Goal: Information Seeking & Learning: Compare options

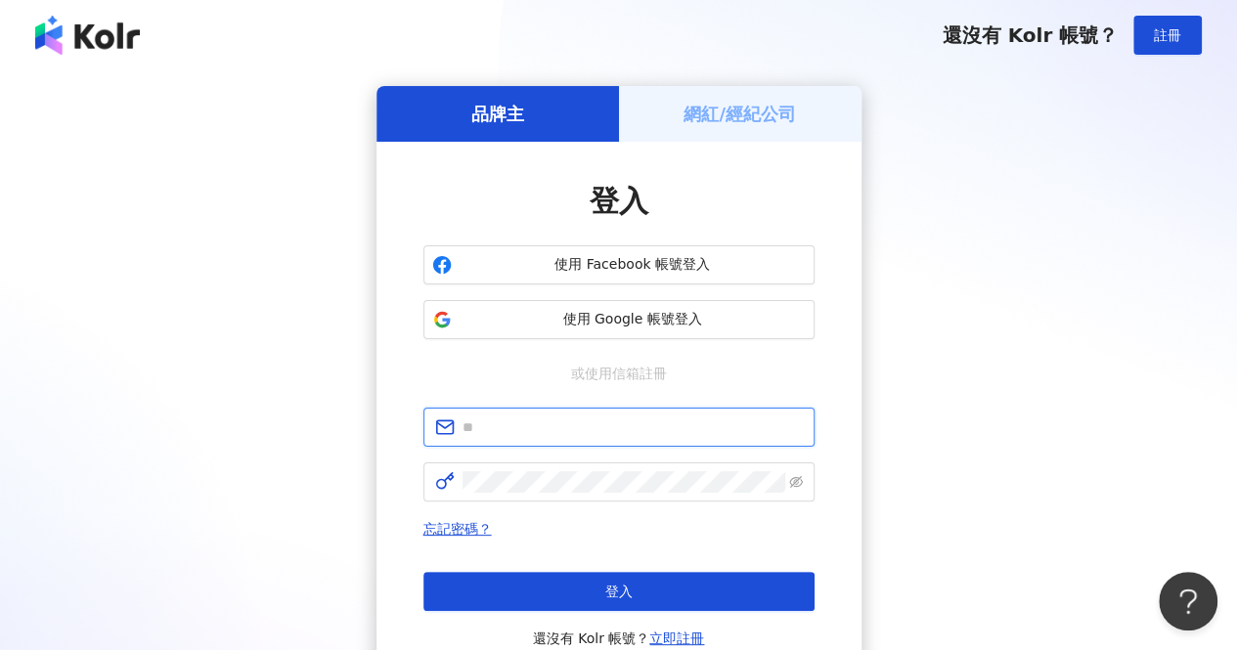
click at [554, 423] on input "text" at bounding box center [632, 427] width 340 height 22
type input "**********"
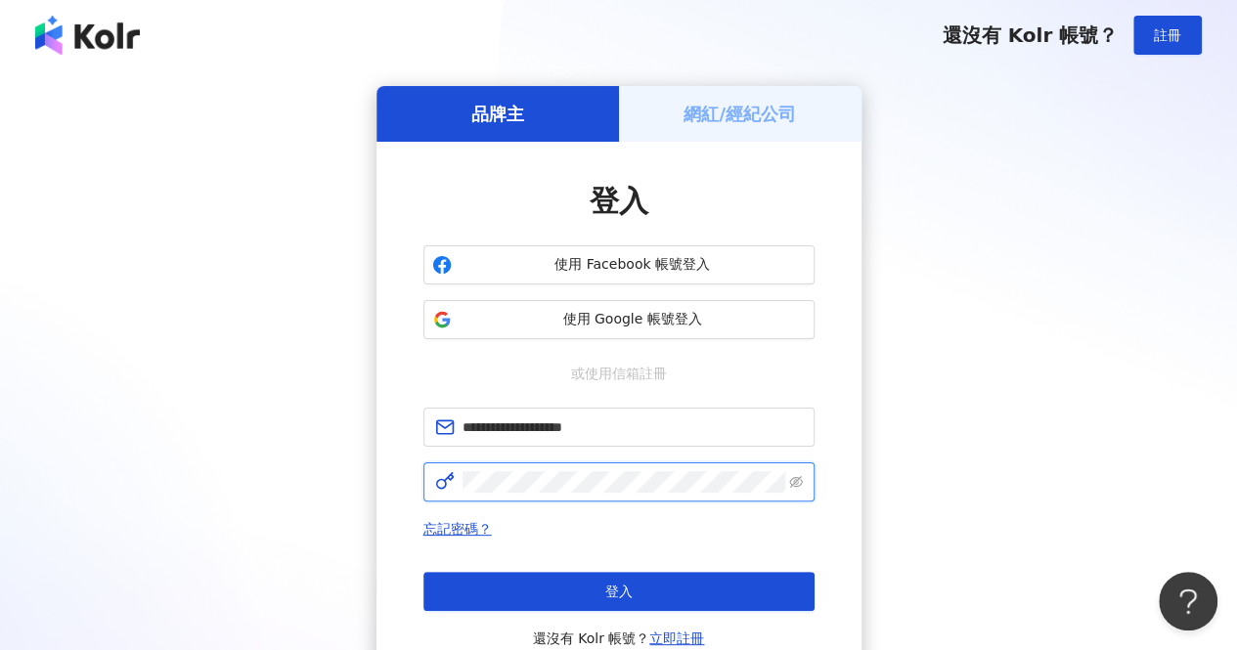
click button "登入" at bounding box center [618, 591] width 391 height 39
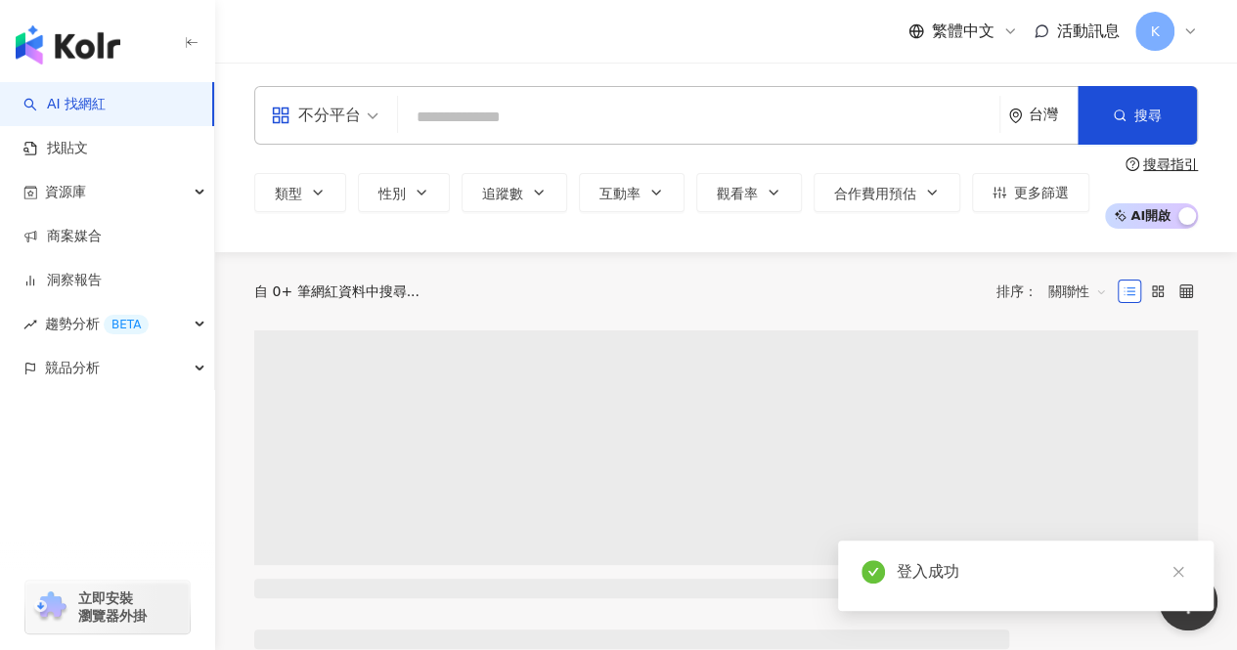
click at [589, 112] on input "search" at bounding box center [699, 117] width 586 height 37
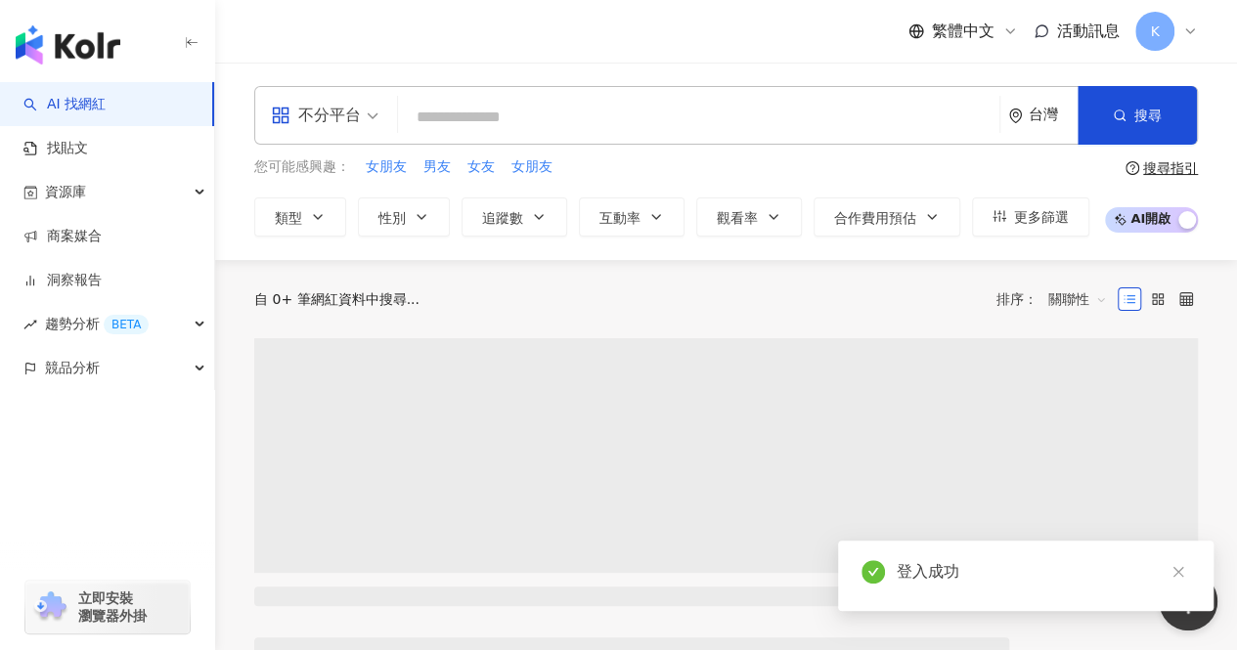
type input "**********"
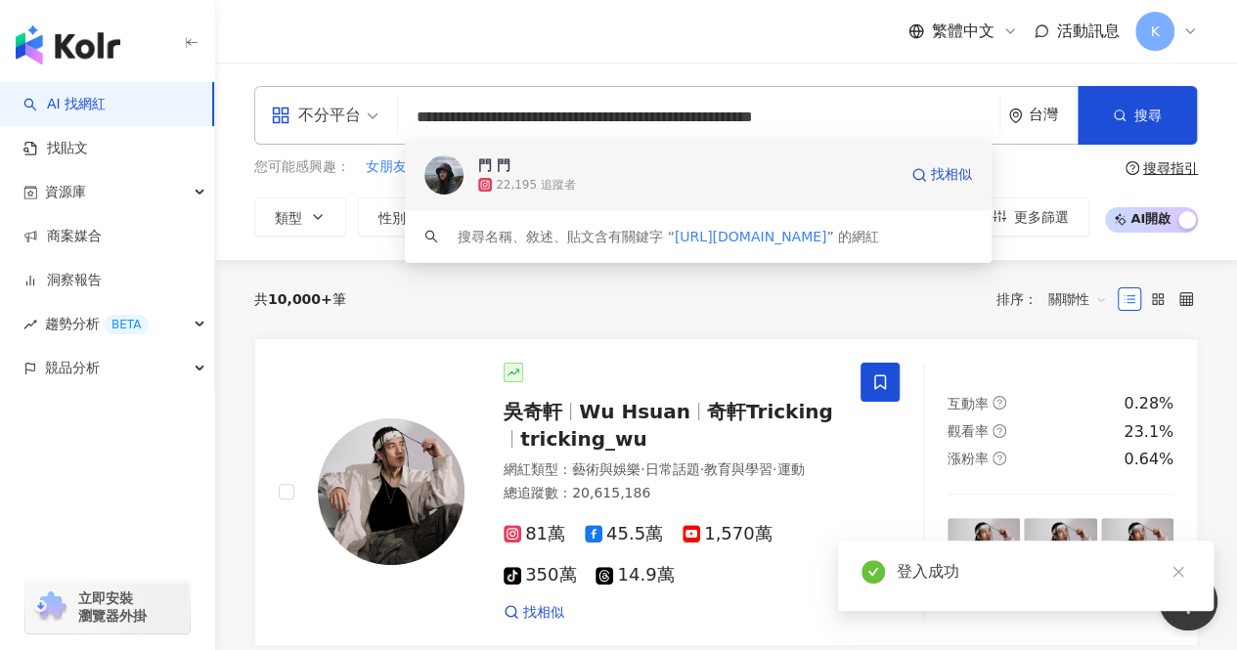
click at [733, 185] on div "22,195 追蹤者" at bounding box center [687, 185] width 418 height 20
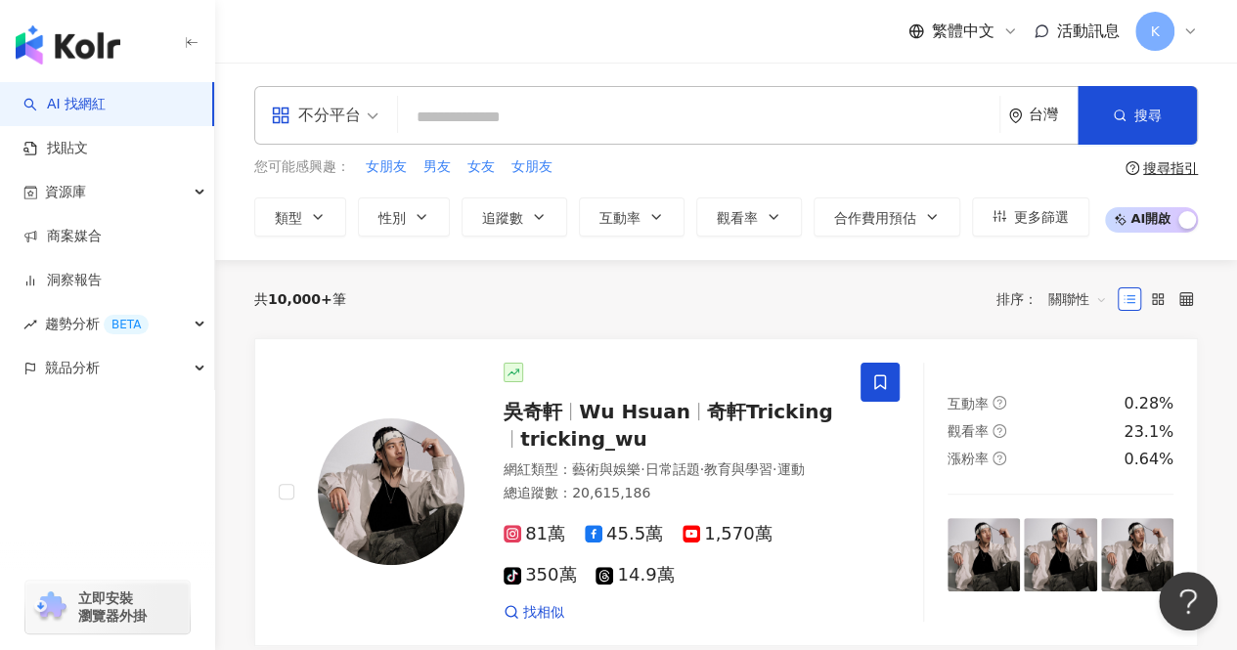
click at [520, 111] on input "search" at bounding box center [699, 117] width 586 height 37
paste input "**********"
type input "**********"
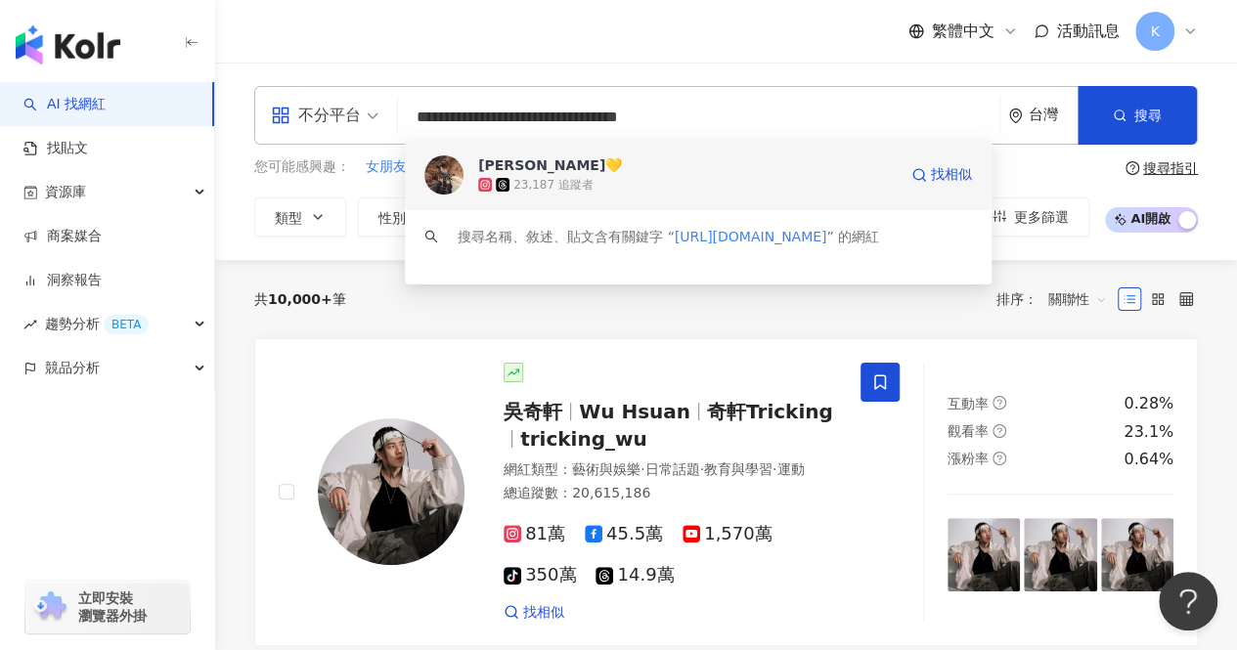
click at [663, 179] on div "23,187 追蹤者" at bounding box center [687, 185] width 418 height 20
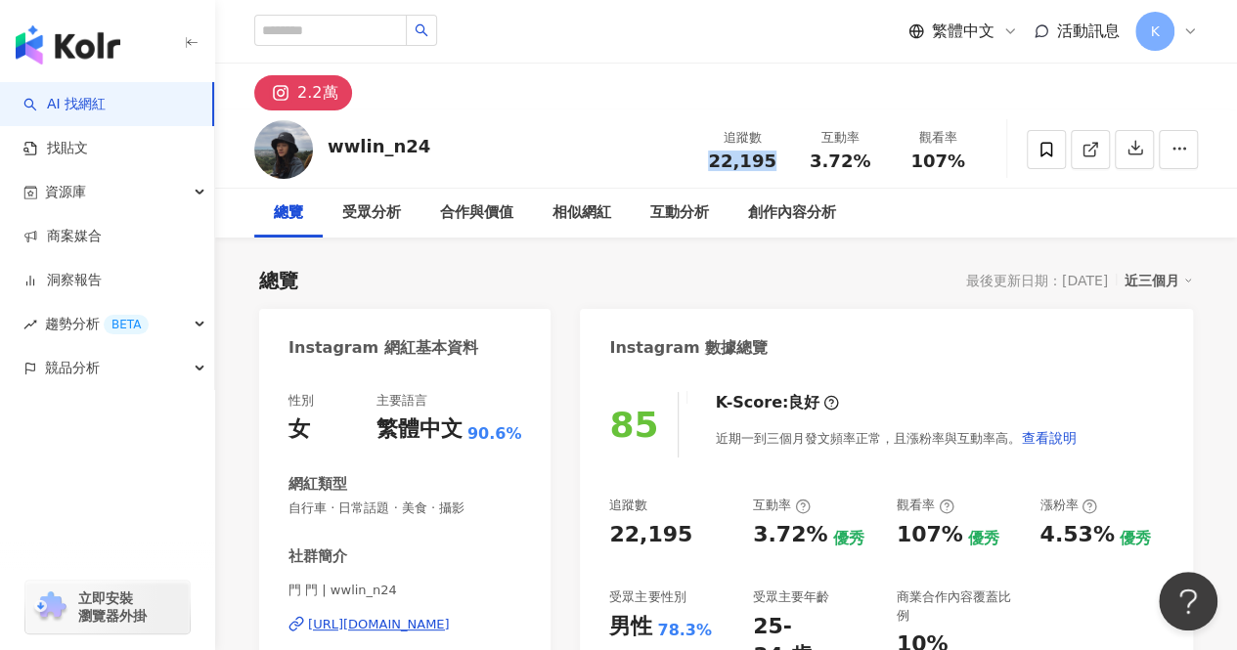
drag, startPoint x: 776, startPoint y: 157, endPoint x: 707, endPoint y: 162, distance: 69.6
click at [707, 162] on div "22,195" at bounding box center [742, 162] width 74 height 20
copy span "22,195"
drag, startPoint x: 813, startPoint y: 163, endPoint x: 876, endPoint y: 169, distance: 62.8
click at [876, 169] on div "3.72%" at bounding box center [840, 162] width 74 height 20
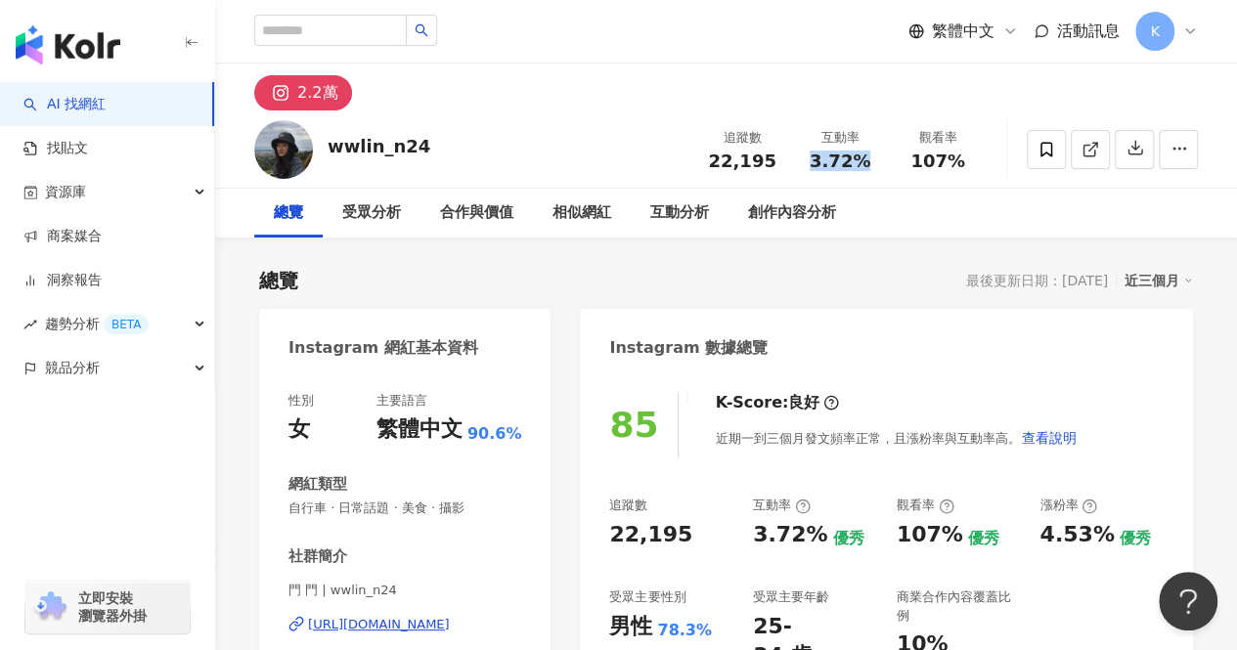
copy span "3.72%"
drag, startPoint x: 912, startPoint y: 165, endPoint x: 983, endPoint y: 166, distance: 71.4
click at [983, 166] on div "觀看率 107%" at bounding box center [938, 149] width 98 height 42
copy span "107%"
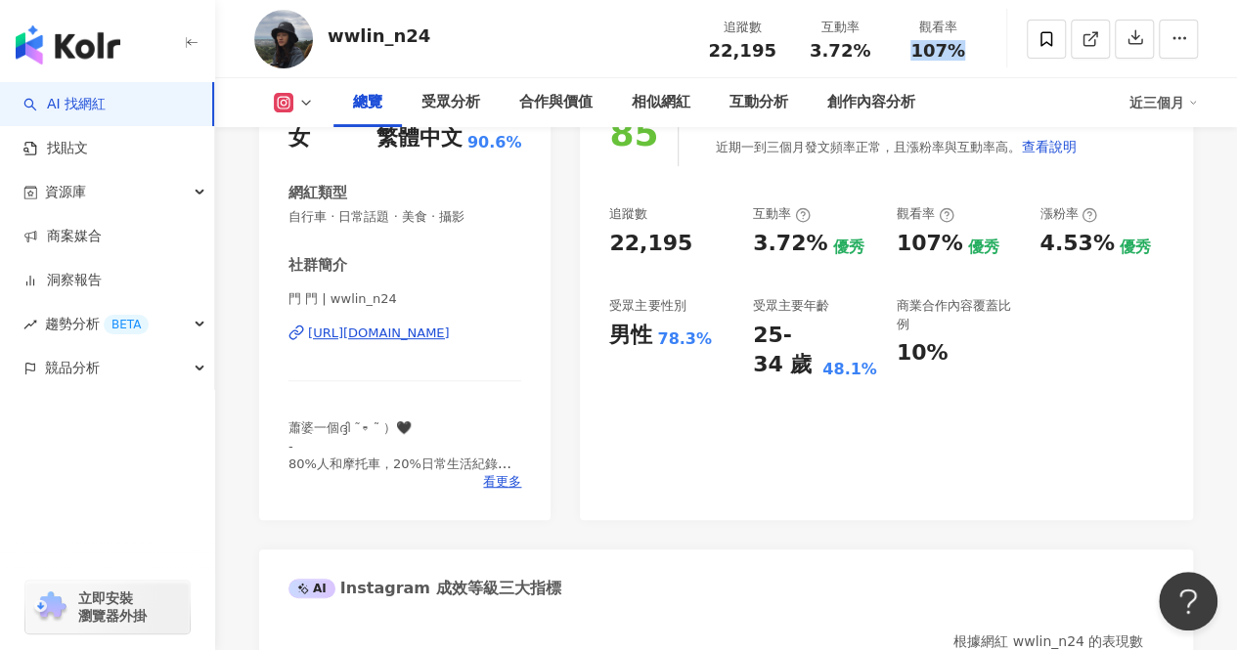
scroll to position [293, 0]
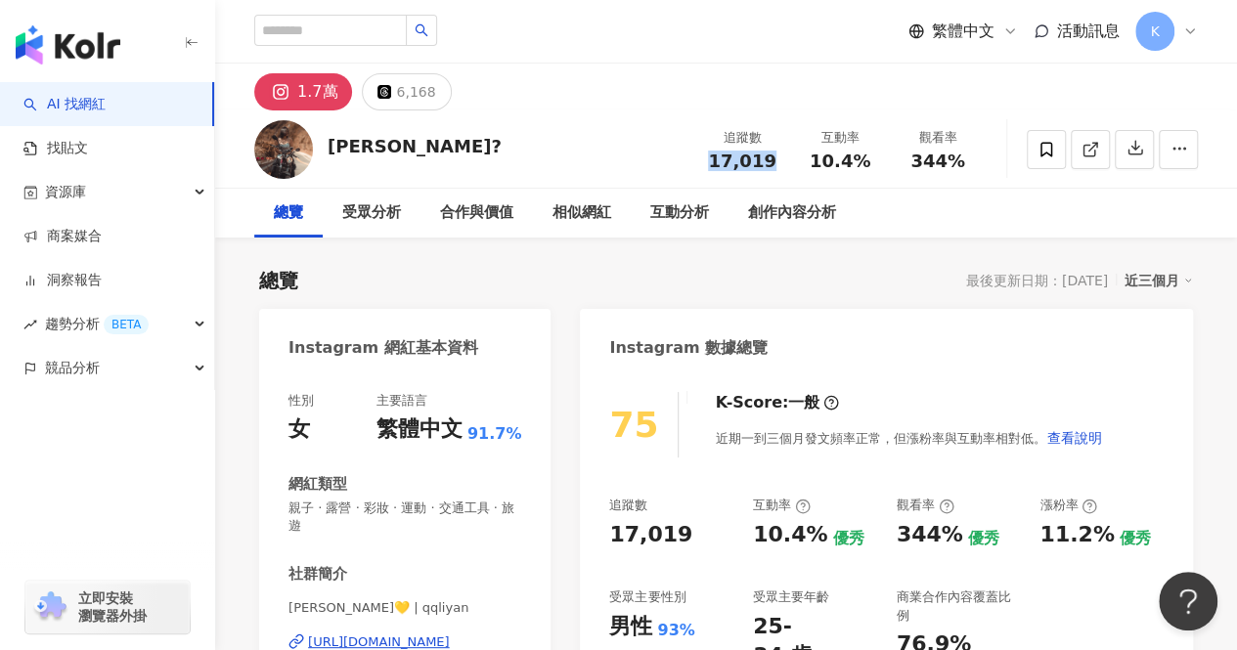
click at [710, 163] on div "17,019" at bounding box center [742, 162] width 74 height 20
drag, startPoint x: 810, startPoint y: 157, endPoint x: 896, endPoint y: 166, distance: 85.5
click at [896, 166] on div "追蹤數 17,019 互動率 10.4% 觀看率 344%" at bounding box center [839, 149] width 293 height 58
click at [840, 152] on span "10.4%" at bounding box center [839, 162] width 61 height 20
drag, startPoint x: 880, startPoint y: 166, endPoint x: 817, endPoint y: 167, distance: 62.6
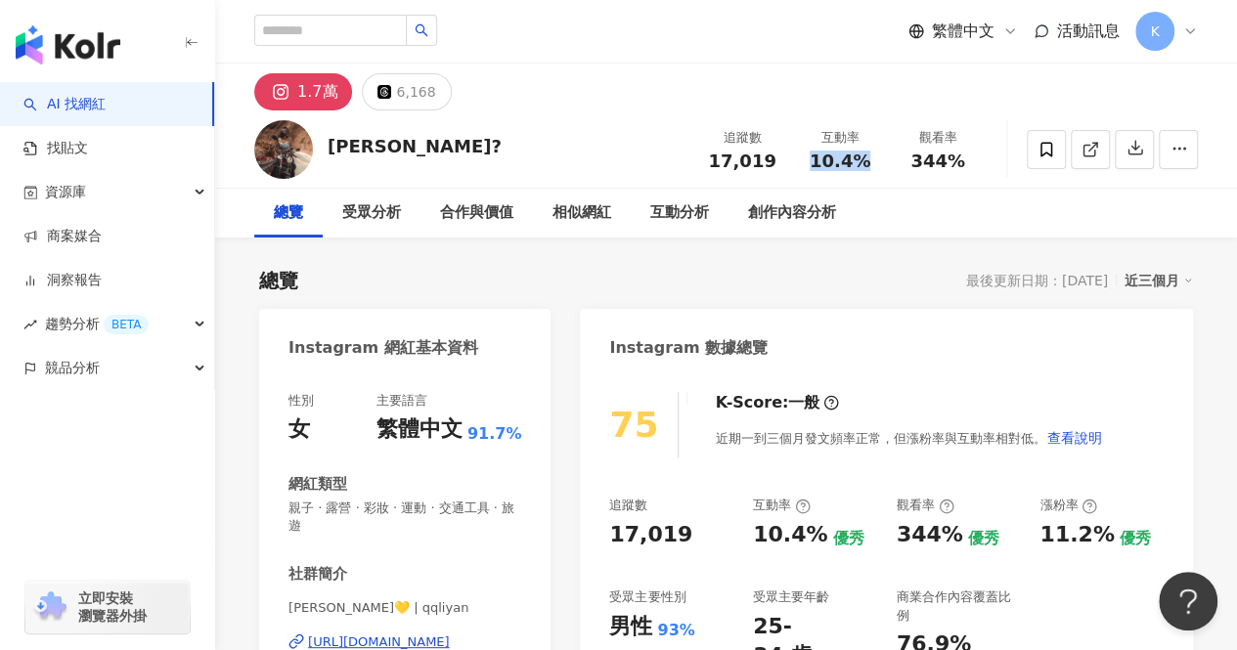
click at [817, 167] on div "互動率 10.4%" at bounding box center [840, 149] width 98 height 42
copy span "10.4%"
drag, startPoint x: 914, startPoint y: 167, endPoint x: 967, endPoint y: 171, distance: 52.9
click at [967, 171] on div "追蹤數 17,019 互動率 10.4% 觀看率 344%" at bounding box center [839, 149] width 293 height 58
copy span "344%"
